Goal: Task Accomplishment & Management: Manage account settings

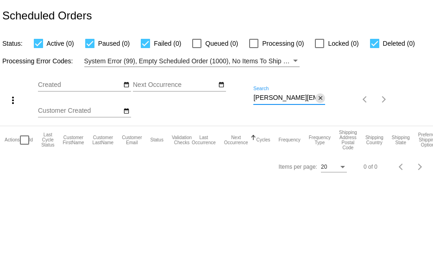
scroll to position [0, 15]
drag, startPoint x: 253, startPoint y: 99, endPoint x: 321, endPoint y: 99, distance: 68.0
click at [321, 99] on div "[PERSON_NAME][EMAIL_ADDRESS][PERSON_NAME][DOMAIN_NAME] Search close" at bounding box center [289, 96] width 72 height 18
paste input "[EMAIL_ADDRESS]"
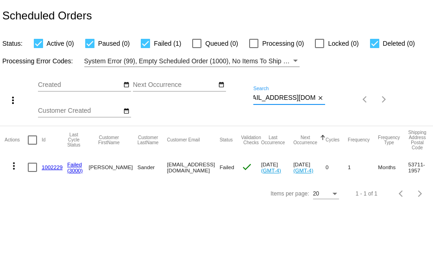
type input "[EMAIL_ADDRESS][DOMAIN_NAME]"
click at [51, 167] on link "1002229" at bounding box center [52, 167] width 21 height 6
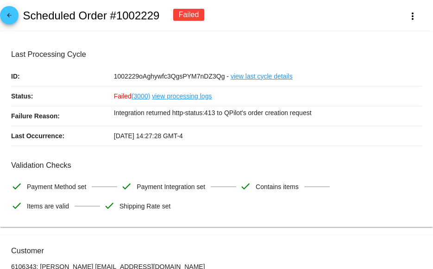
click at [7, 14] on mat-icon "arrow_back" at bounding box center [9, 17] width 11 height 11
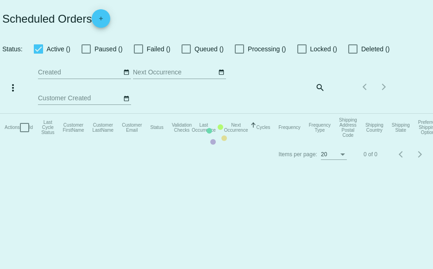
checkbox input "true"
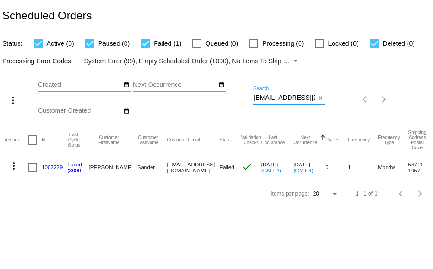
scroll to position [0, 13]
click at [365, 98] on div "more_vert Aug Jan Feb Mar [DATE]" at bounding box center [216, 96] width 433 height 59
paste input "[EMAIL_ADDRESS]"
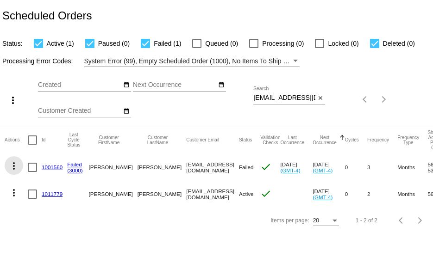
click at [12, 167] on mat-icon "more_vert" at bounding box center [13, 166] width 11 height 11
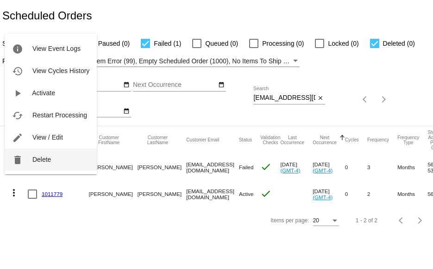
click at [40, 157] on span "Delete" at bounding box center [41, 159] width 19 height 7
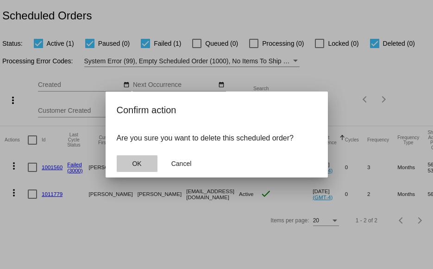
click at [138, 163] on span "OK" at bounding box center [136, 163] width 9 height 7
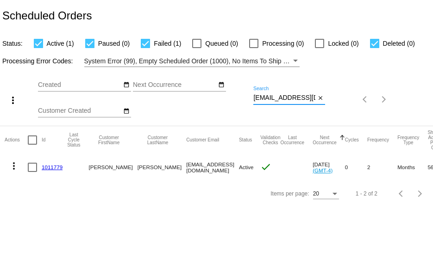
drag, startPoint x: 253, startPoint y: 96, endPoint x: 359, endPoint y: 101, distance: 105.6
click at [356, 103] on div "more_vert Aug Jan Feb Mar [DATE]" at bounding box center [216, 96] width 433 height 59
paste input "[EMAIL_ADDRESS]"
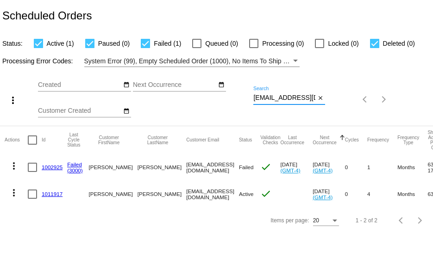
click at [12, 166] on mat-icon "more_vert" at bounding box center [13, 166] width 11 height 11
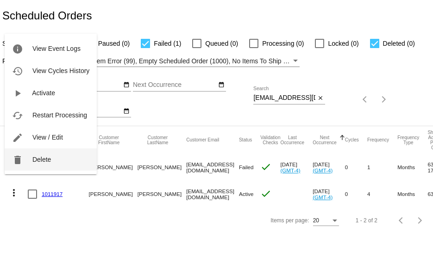
click at [25, 165] on button "delete Delete" at bounding box center [51, 160] width 92 height 22
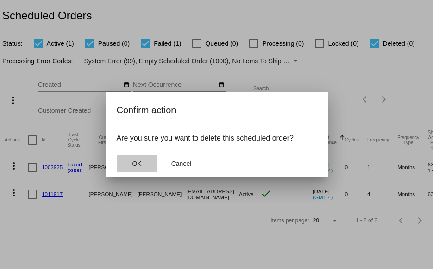
click at [137, 160] on span "OK" at bounding box center [136, 163] width 9 height 7
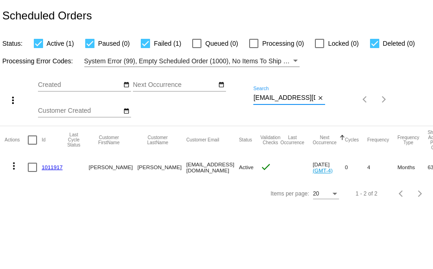
scroll to position [0, 10]
click at [365, 100] on div "more_vert Aug Jan Feb Mar [DATE]" at bounding box center [216, 96] width 433 height 59
paste input "[EMAIL_ADDRESS]"
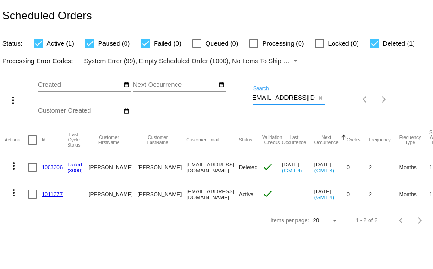
type input "[EMAIL_ADDRESS][DOMAIN_NAME]"
click at [55, 165] on link "1003306" at bounding box center [52, 167] width 21 height 6
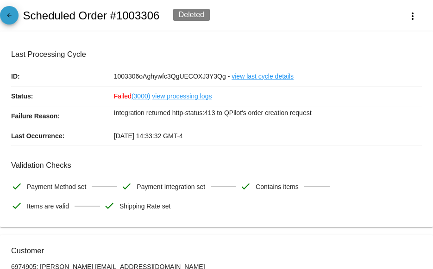
click at [15, 16] on link "arrow_back" at bounding box center [9, 15] width 19 height 19
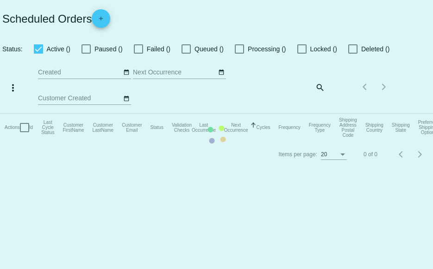
checkbox input "true"
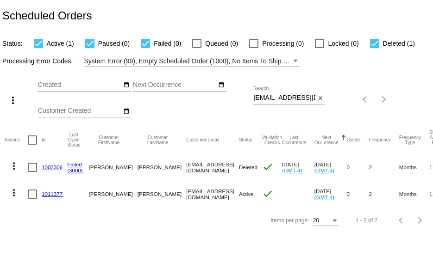
click at [372, 43] on div at bounding box center [374, 43] width 9 height 9
click at [374, 48] on input "Deleted (1)" at bounding box center [374, 48] width 0 height 0
checkbox input "false"
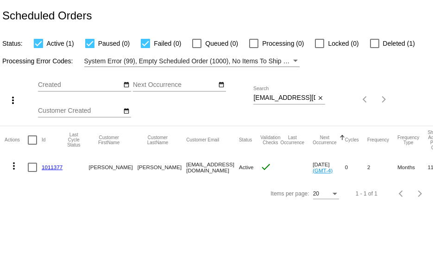
click at [46, 166] on link "1011377" at bounding box center [52, 167] width 21 height 6
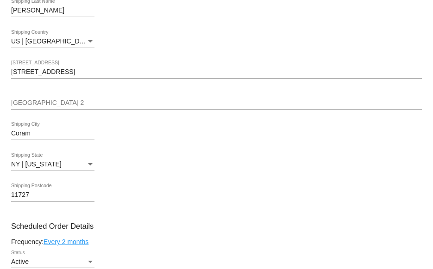
scroll to position [139, 0]
